Goal: Task Accomplishment & Management: Manage account settings

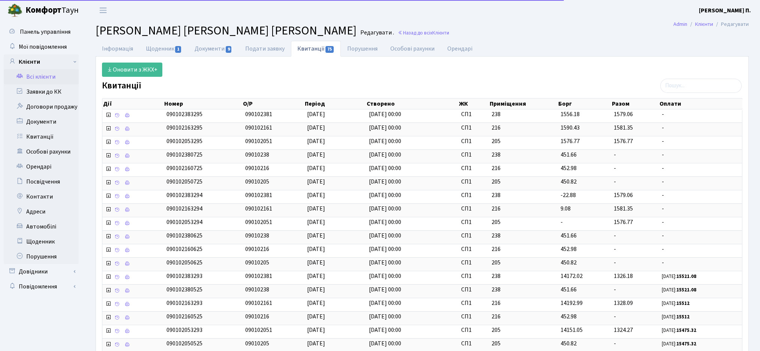
select select "25"
click at [36, 78] on link "Всі клієнти" at bounding box center [41, 76] width 75 height 15
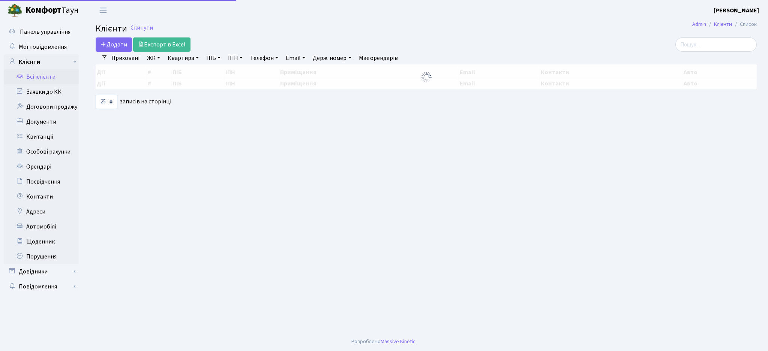
select select "25"
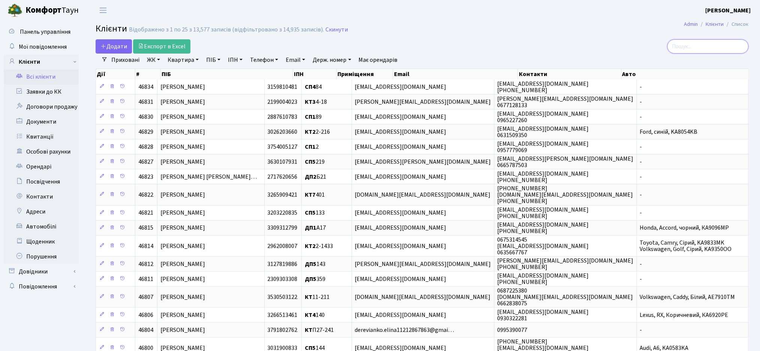
click at [714, 48] on input "search" at bounding box center [707, 46] width 81 height 14
click at [693, 48] on input "search" at bounding box center [707, 46] width 81 height 14
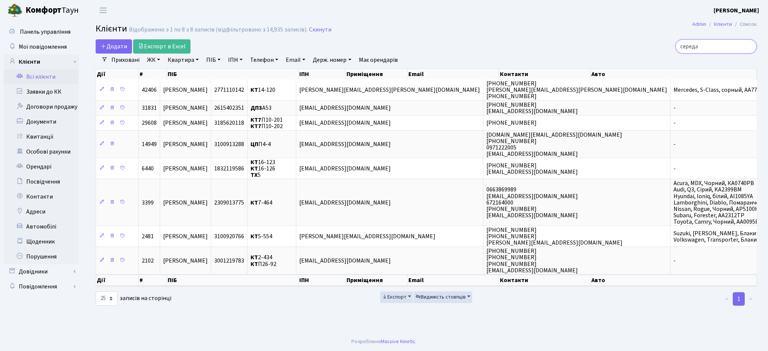
type input "середа"
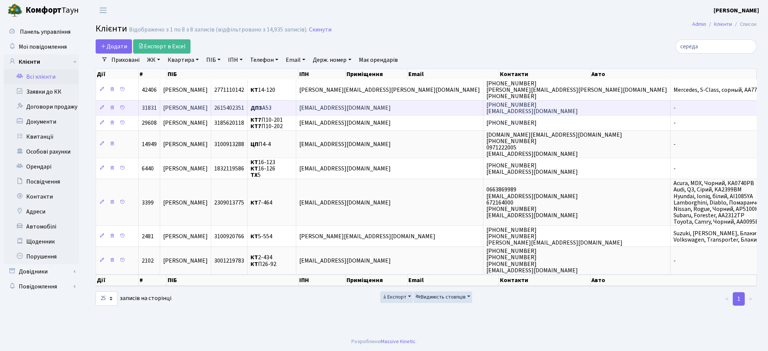
click at [208, 110] on span "[PERSON_NAME]" at bounding box center [185, 108] width 45 height 8
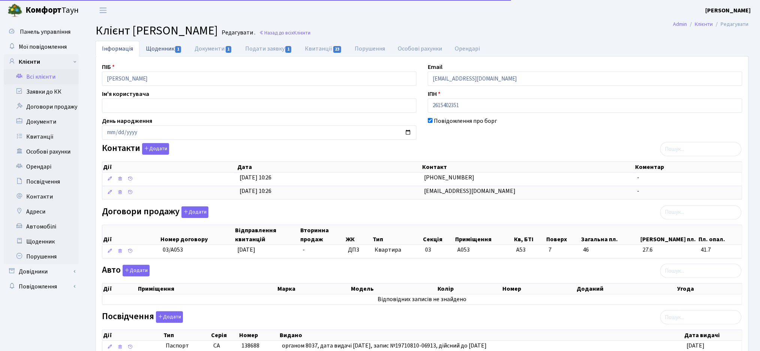
click at [161, 45] on link "Щоденник 1" at bounding box center [163, 48] width 49 height 15
select select "25"
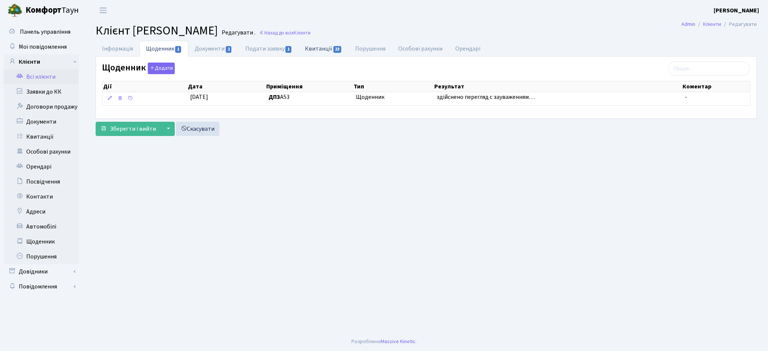
click at [323, 46] on link "Квитанції 23" at bounding box center [323, 48] width 50 height 15
select select "25"
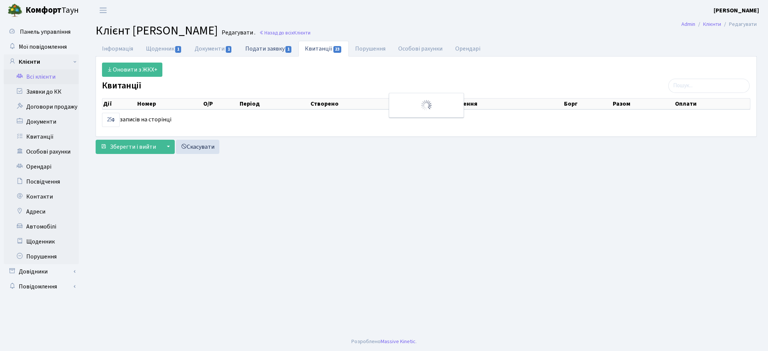
click at [269, 47] on link "Подати заявку 1" at bounding box center [269, 48] width 60 height 15
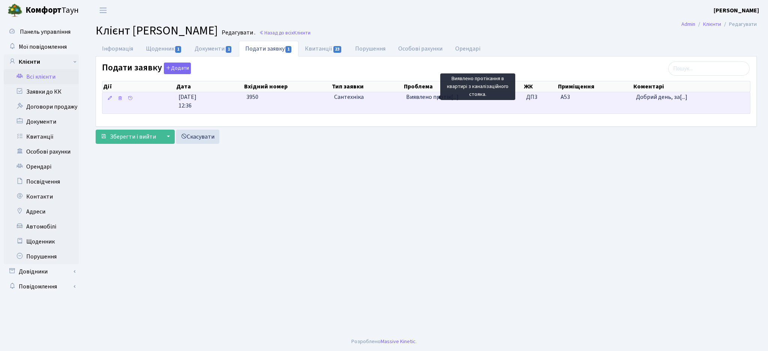
click at [434, 100] on span "Виявлено протік[...]" at bounding box center [432, 97] width 52 height 8
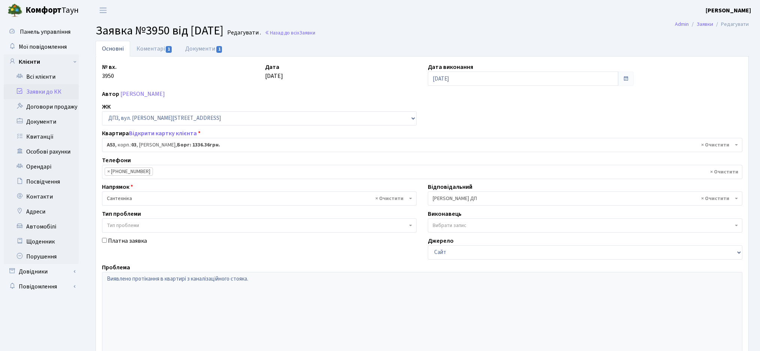
select select "31852"
click at [208, 48] on link "Документи 1" at bounding box center [204, 48] width 50 height 15
select select "25"
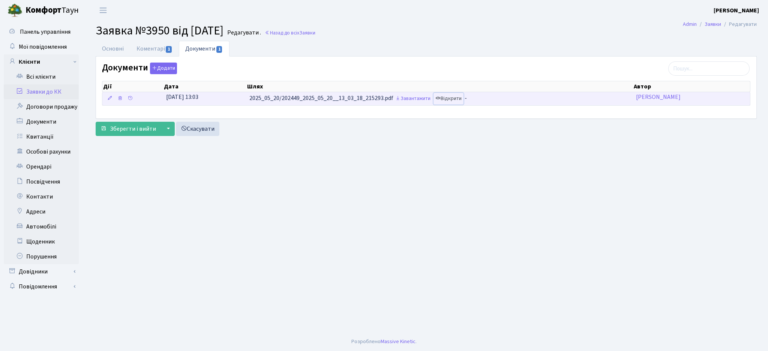
click at [452, 102] on link "Відкрити" at bounding box center [448, 99] width 30 height 12
